Goal: Use online tool/utility

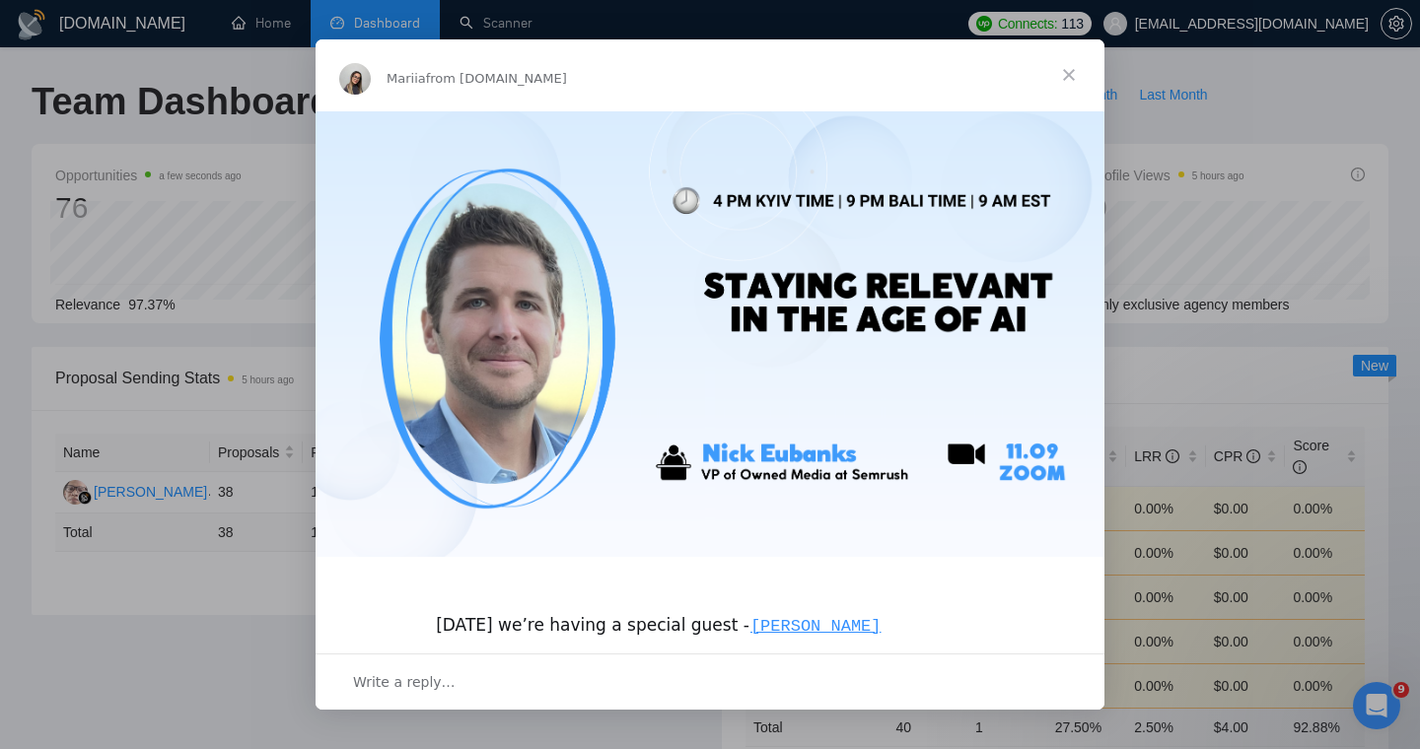
click at [1067, 74] on span "Close" at bounding box center [1068, 74] width 71 height 71
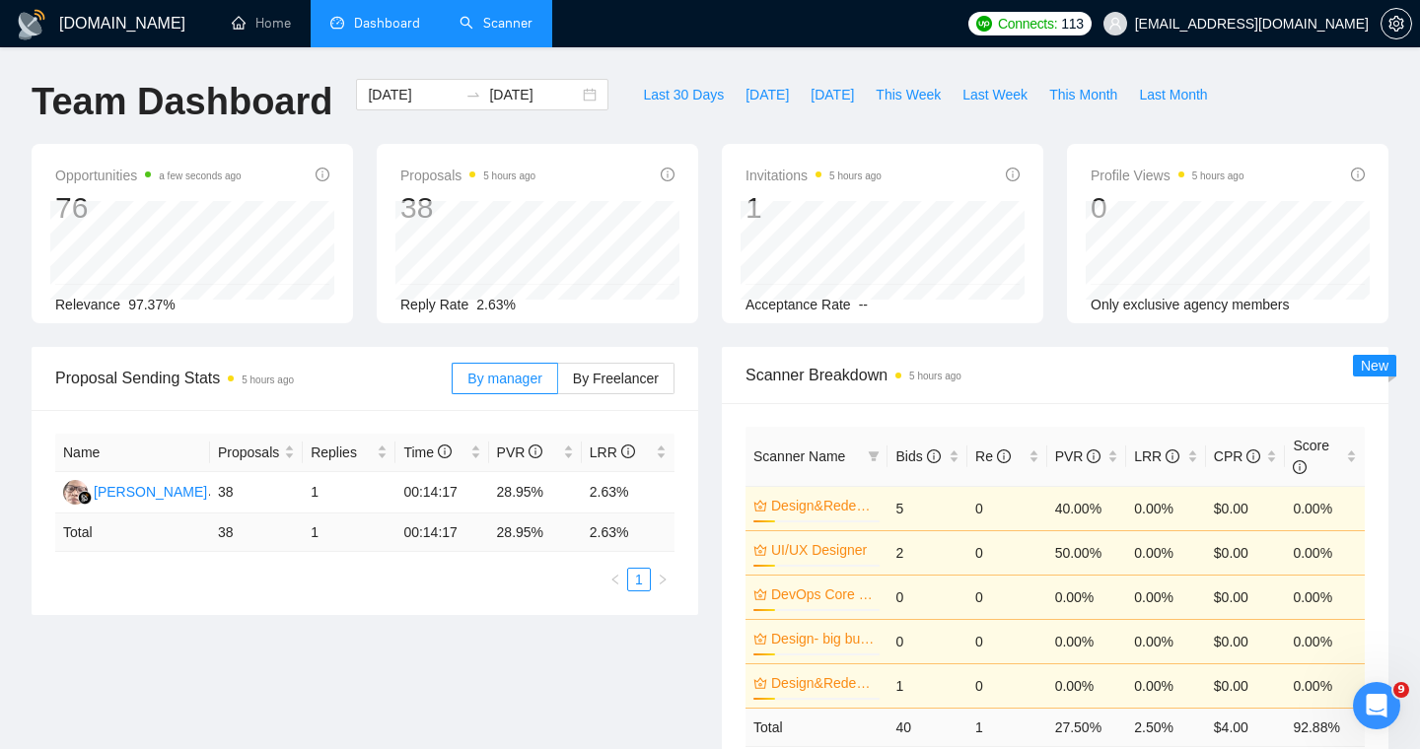
click at [498, 32] on link "Scanner" at bounding box center [495, 23] width 73 height 17
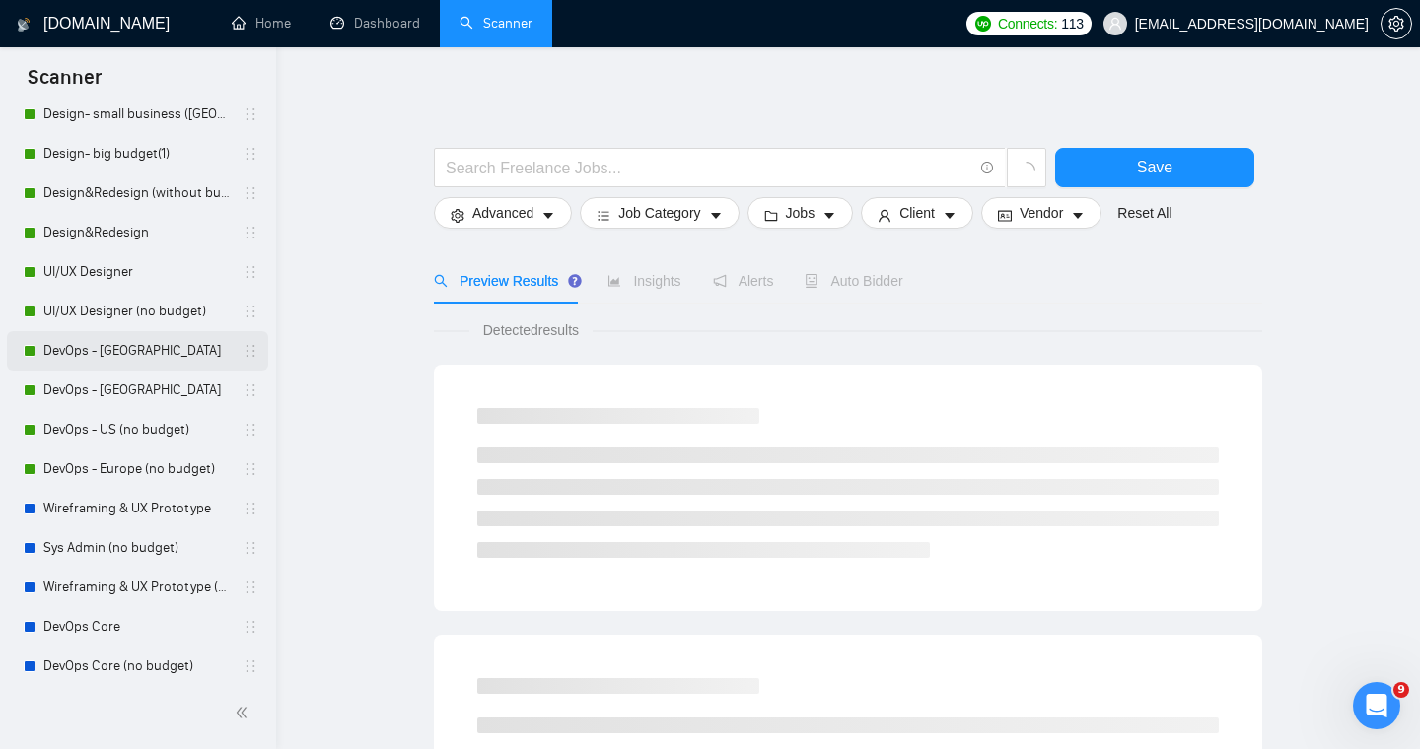
scroll to position [432, 0]
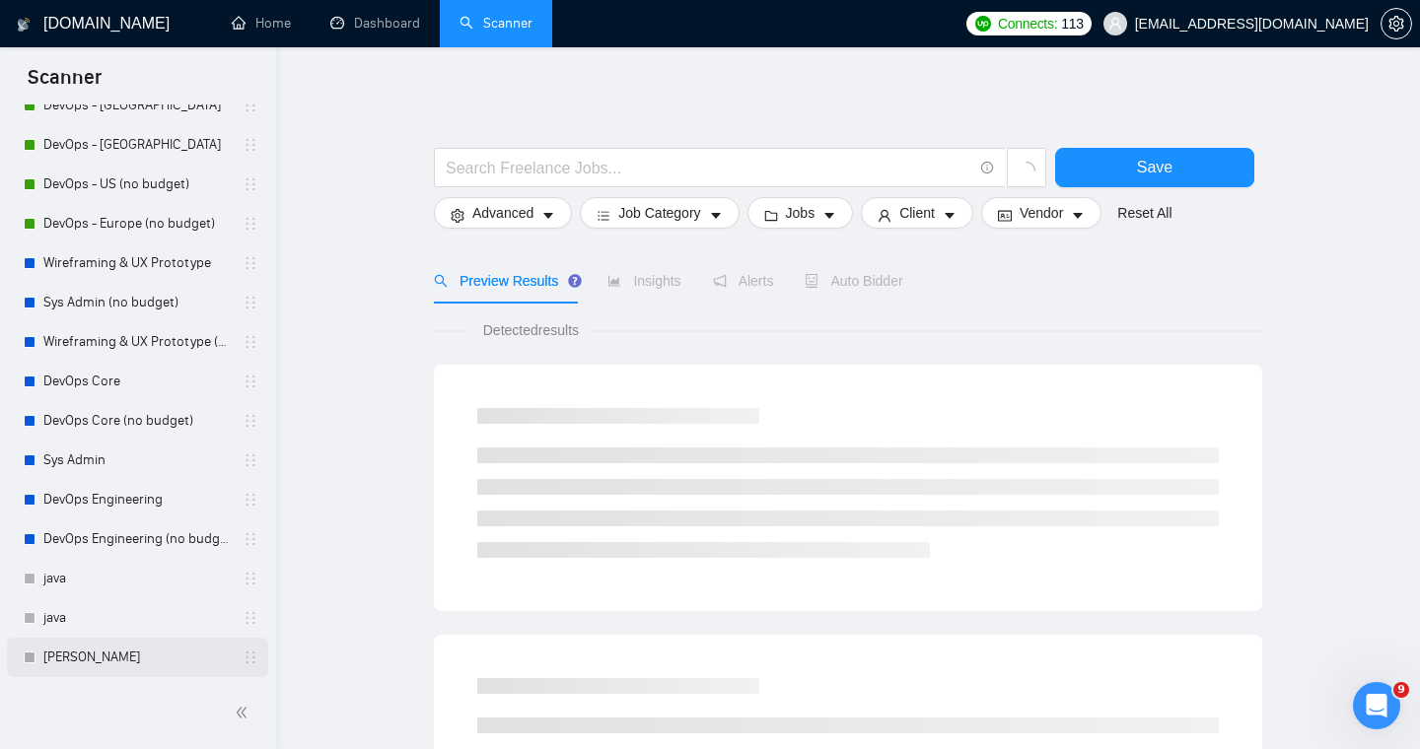
click at [67, 658] on link "[PERSON_NAME]" at bounding box center [136, 657] width 187 height 39
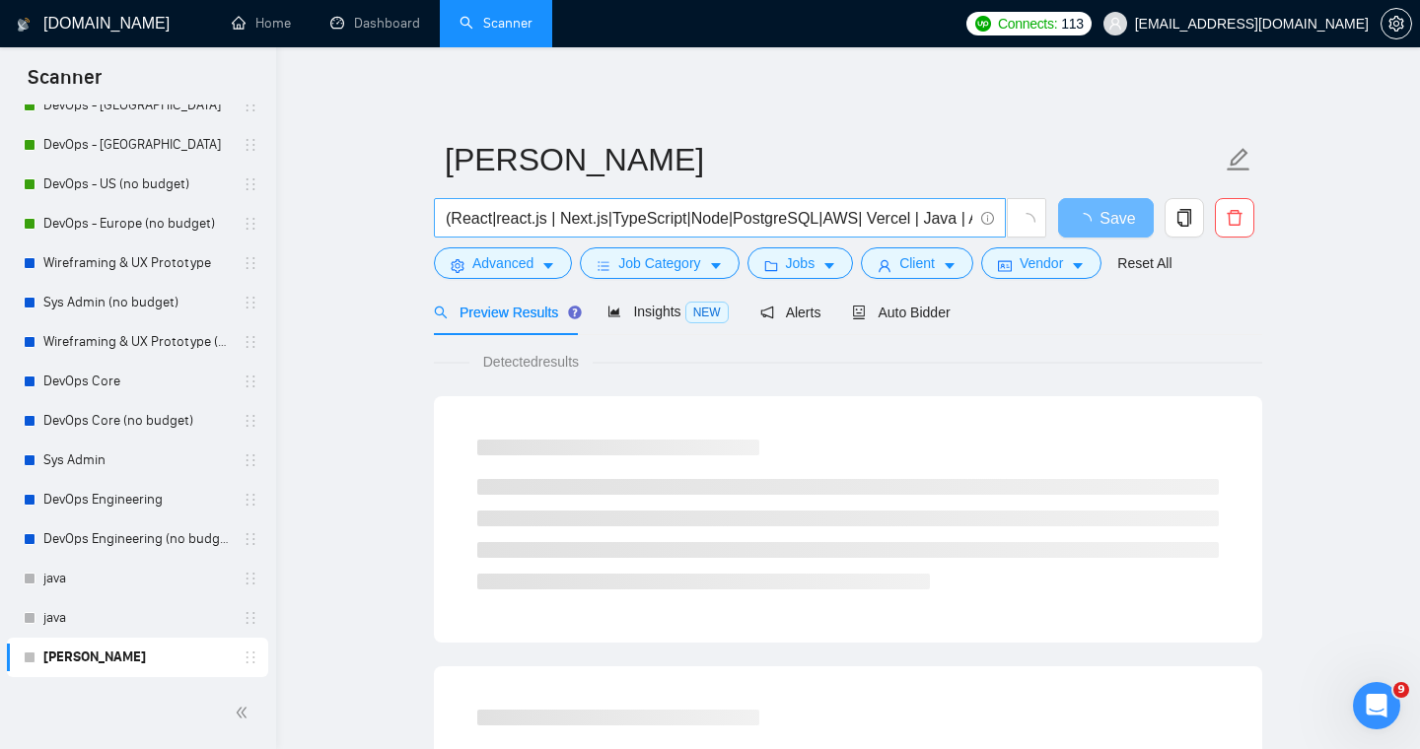
click at [854, 223] on input "(React|react.js | Next.js|TypeScript|Node|PostgreSQL|AWS| Vercel | Java | AI |M…" at bounding box center [709, 218] width 526 height 25
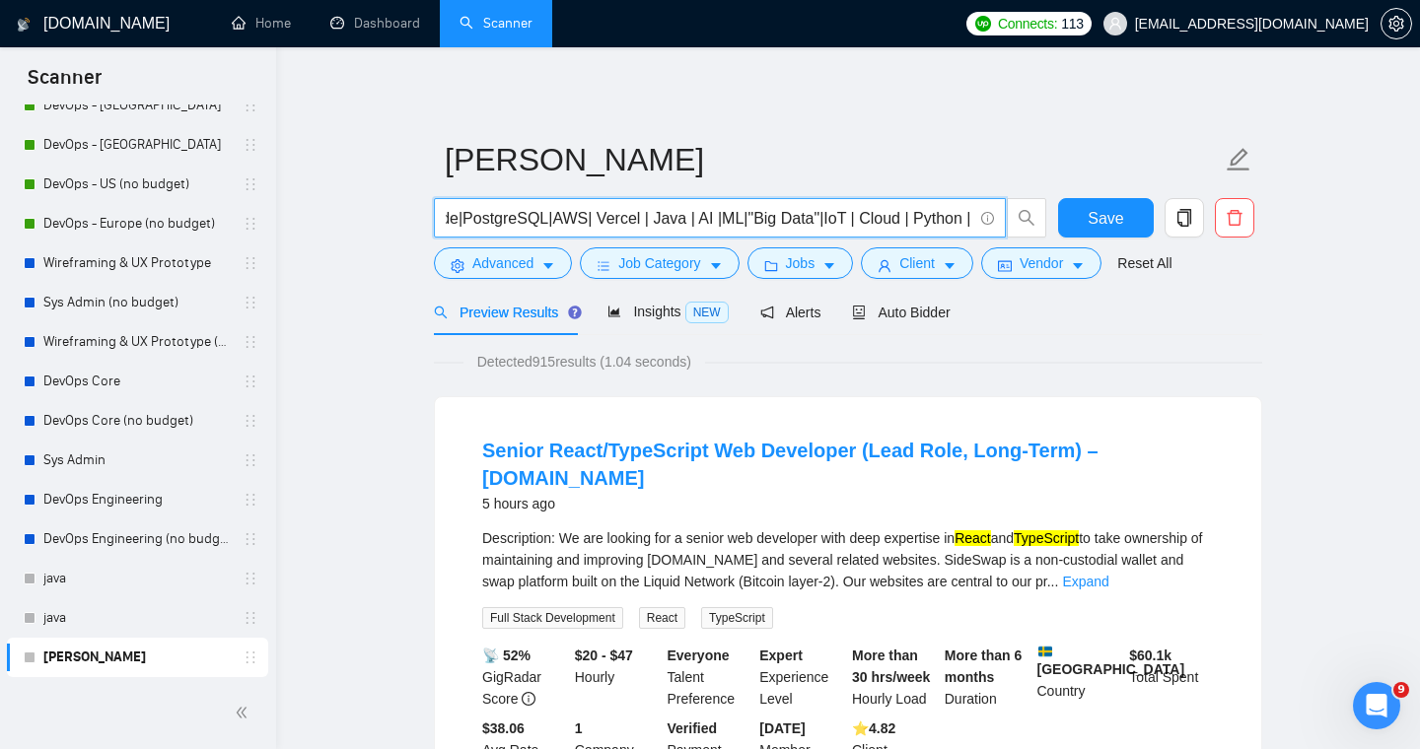
scroll to position [0, 363]
